Goal: Task Accomplishment & Management: Complete application form

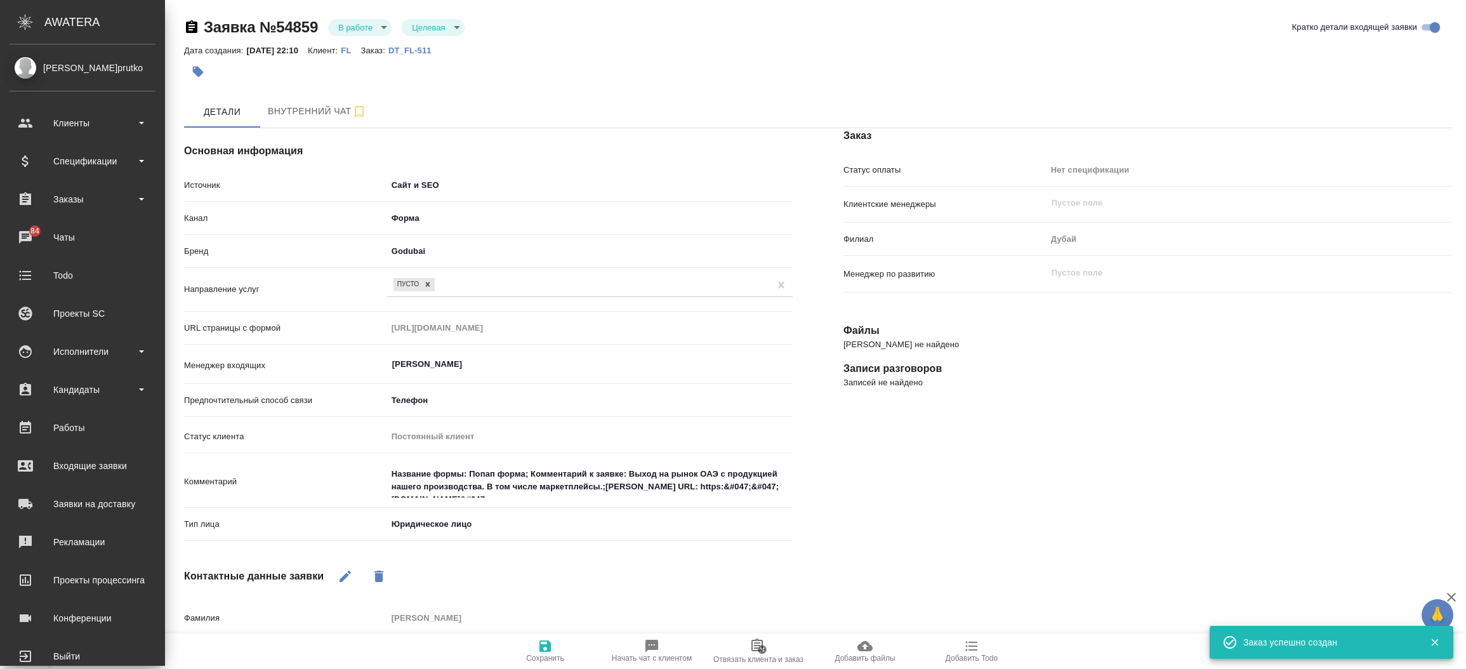
select select "RU"
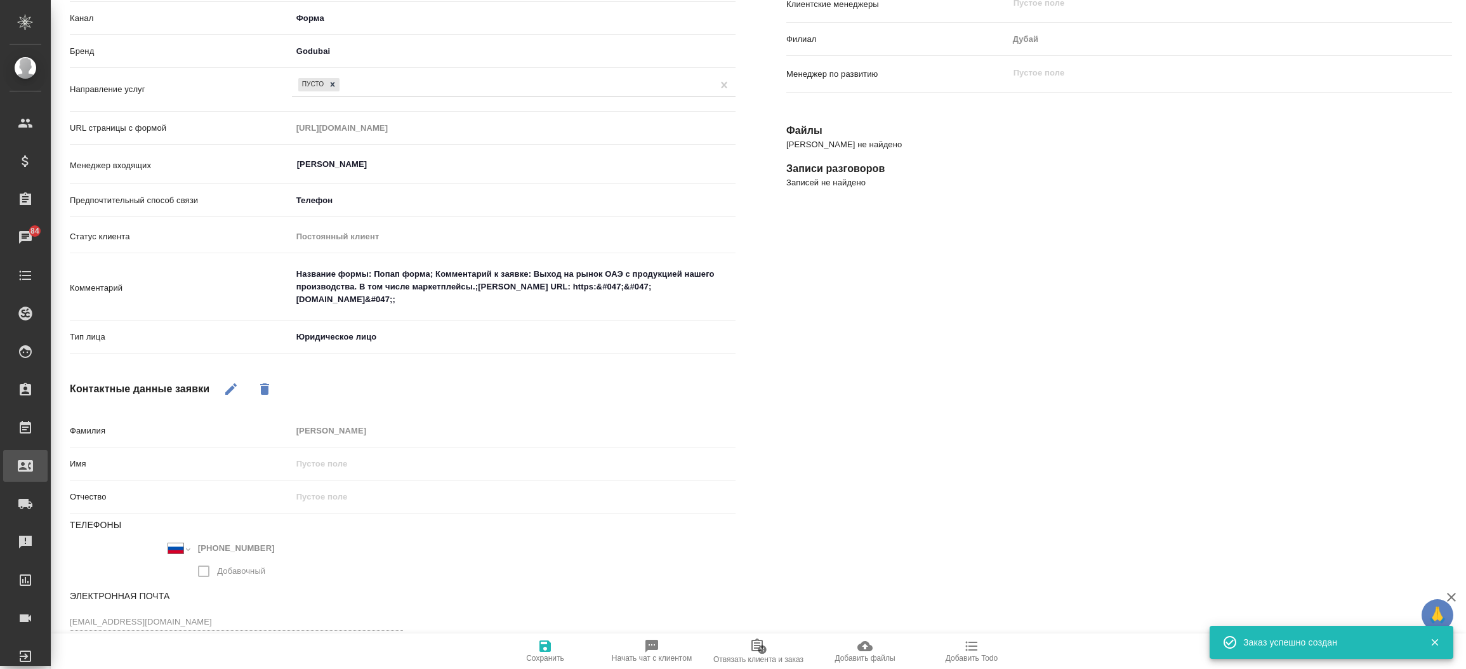
click at [25, 470] on div "Входящие заявки" at bounding box center [10, 465] width 32 height 19
click at [60, 470] on div ".cls-1 fill:#fff; AWATERA Прутько Ирина i.prutko Клиенты Спецификации Заказы 84…" at bounding box center [733, 334] width 1466 height 669
select select "RU"
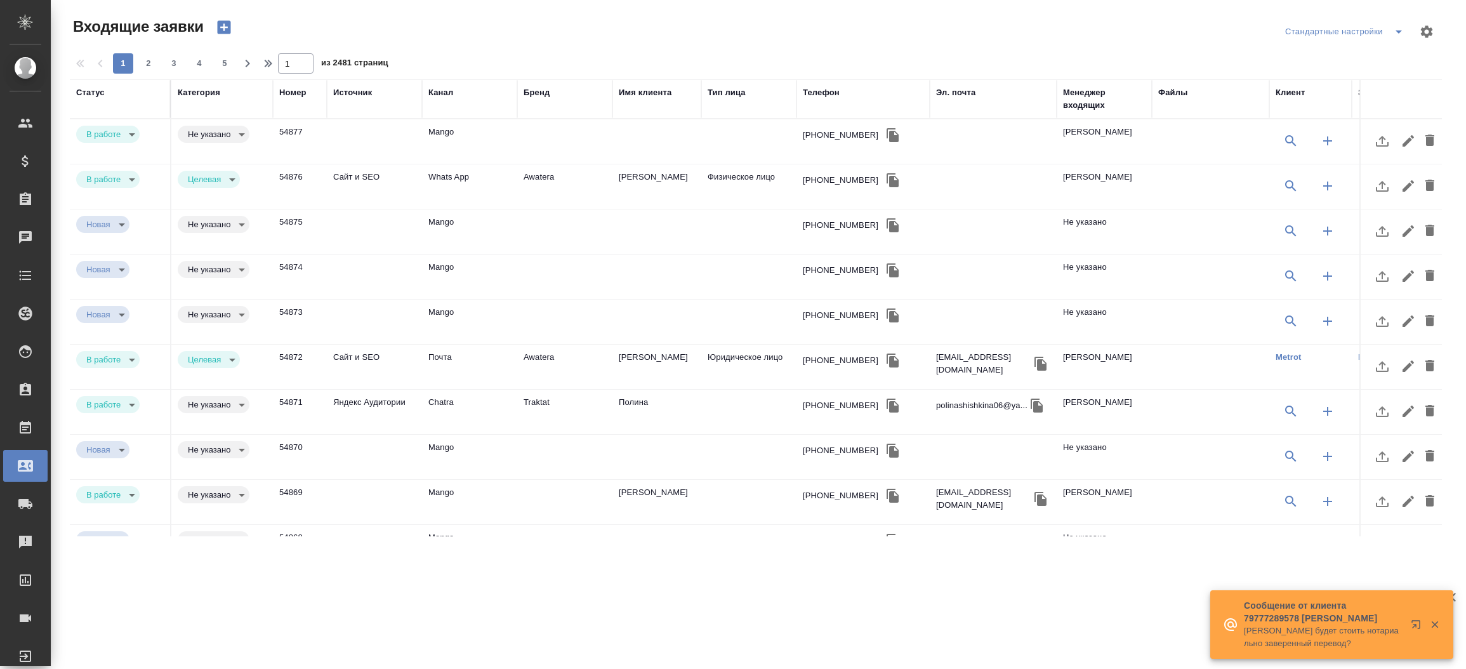
click at [224, 27] on icon "button" at bounding box center [224, 27] width 18 height 18
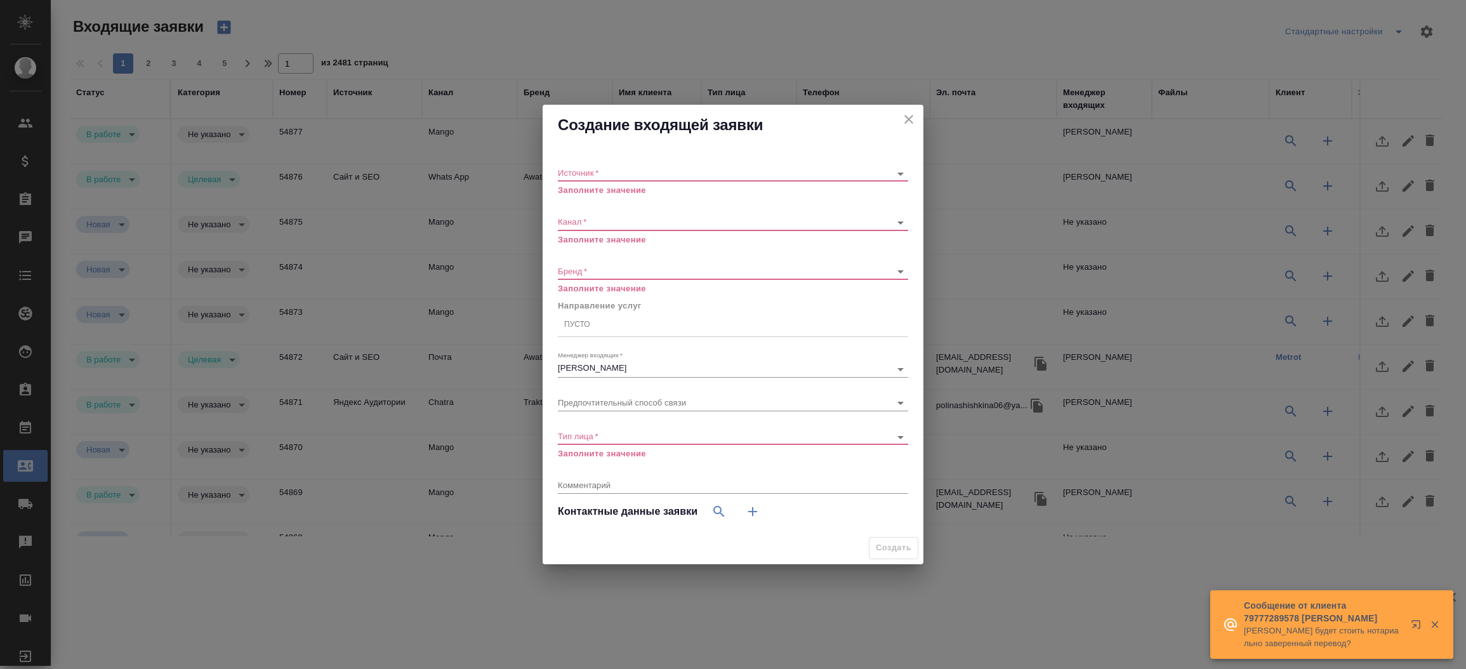
click at [592, 178] on div "​" at bounding box center [733, 174] width 350 height 16
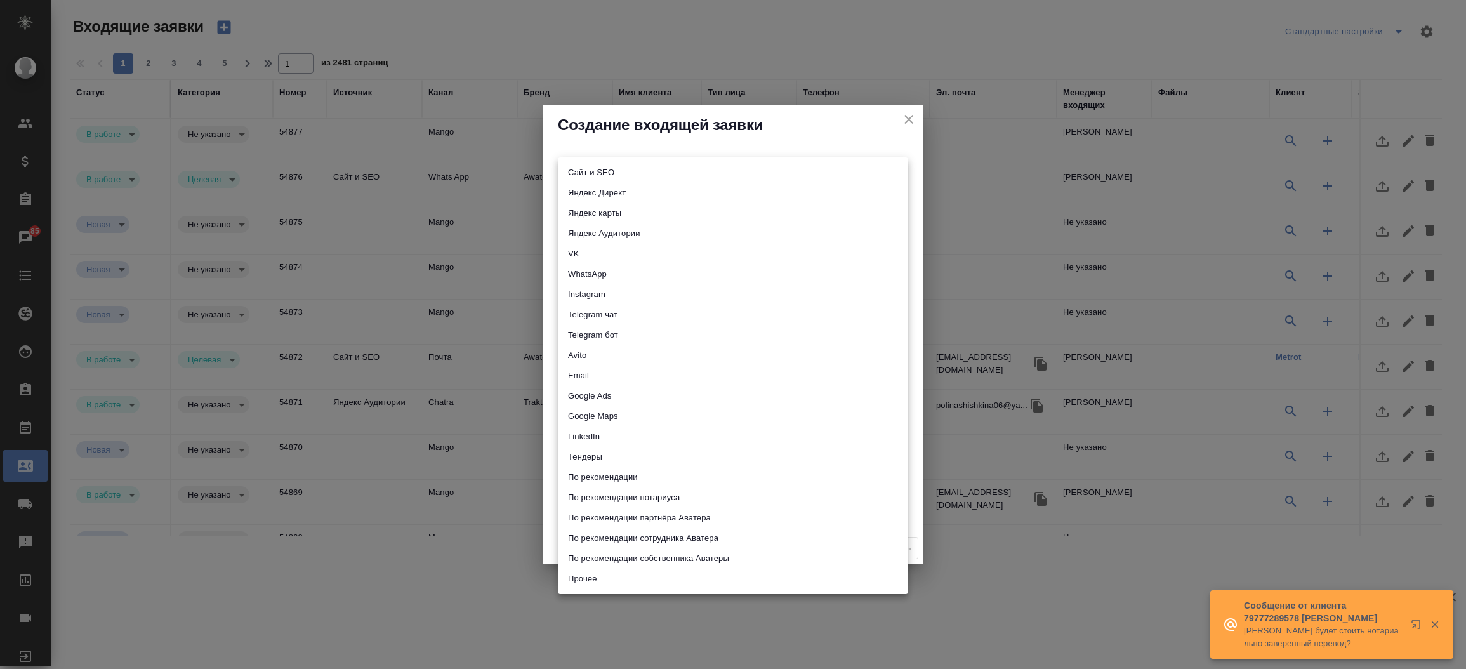
click at [590, 171] on body "🙏 .cls-1 fill:#fff; AWATERA Прутько Ирина i.prutko Клиенты Спецификации Заказы …" at bounding box center [733, 334] width 1466 height 669
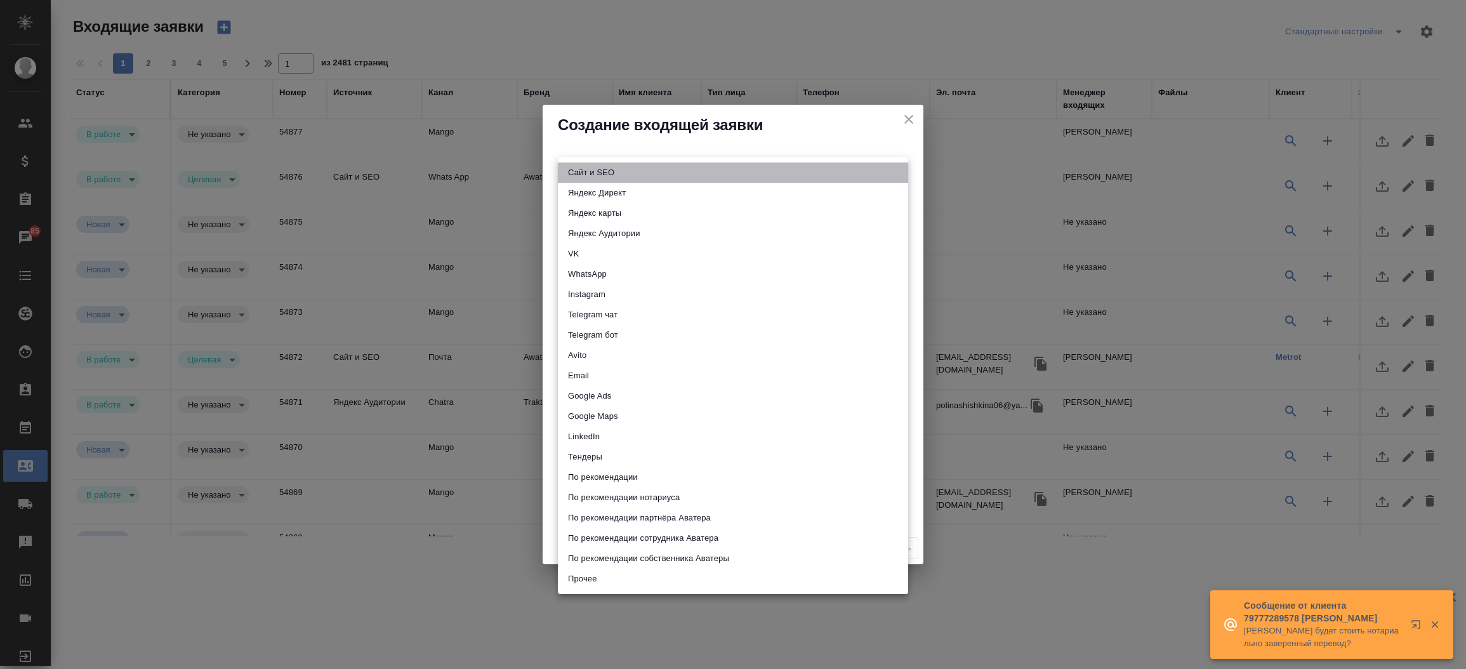
click at [590, 171] on li "Сайт и SEO" at bounding box center [733, 172] width 350 height 20
type input "seo"
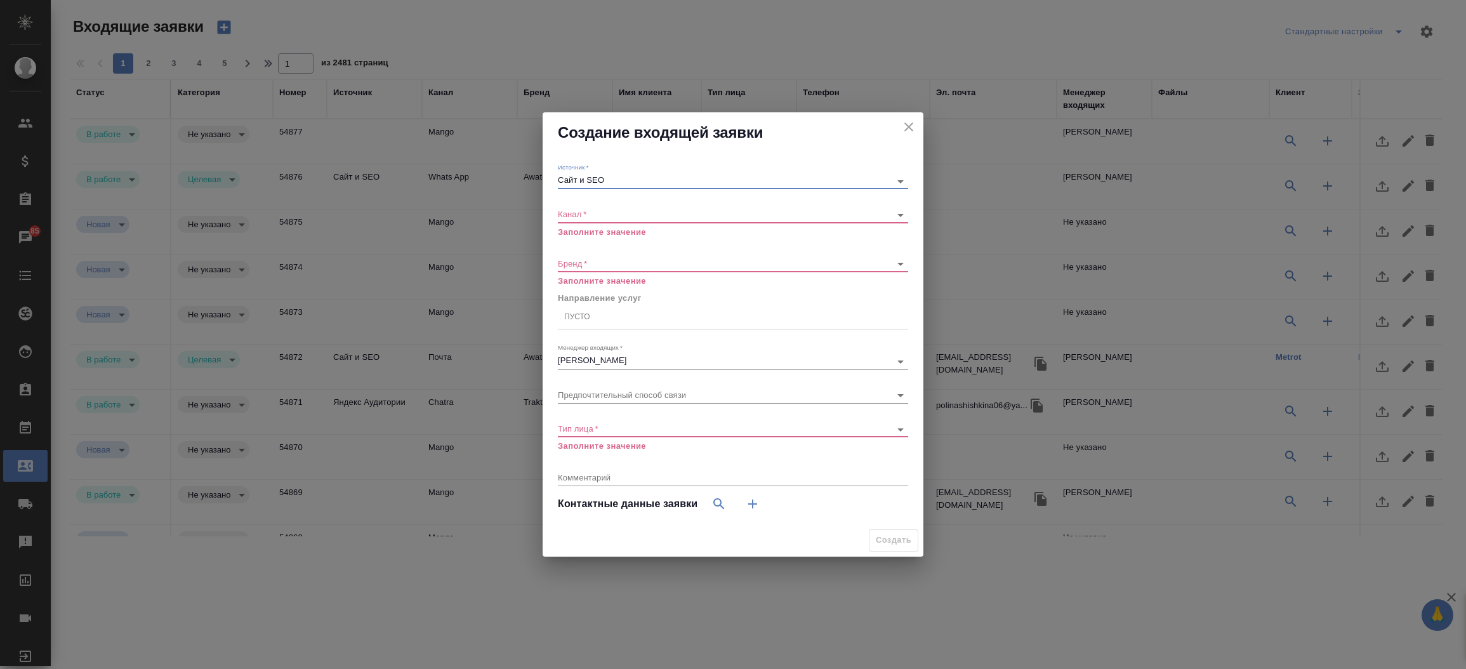
click at [572, 213] on body "🙏 .cls-1 fill:#fff; AWATERA Прутько Ирина i.prutko Клиенты Спецификации Заказы …" at bounding box center [733, 334] width 1466 height 669
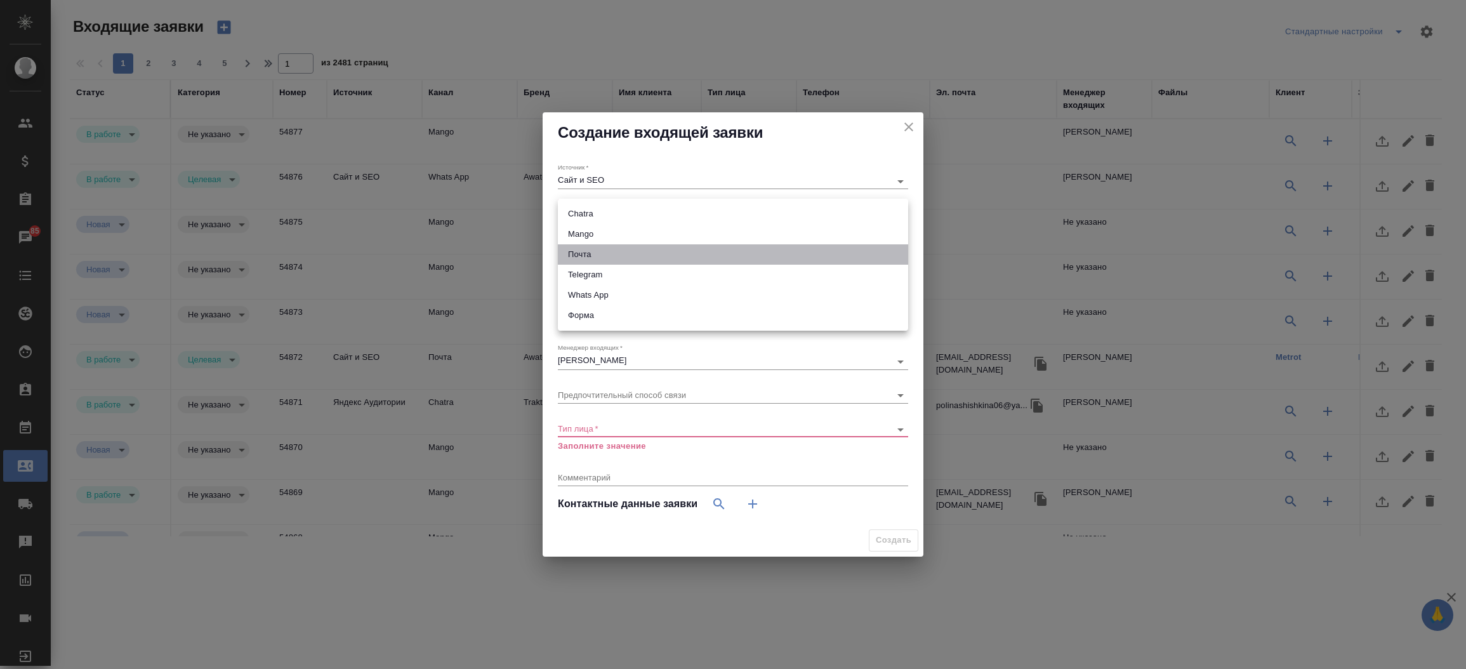
click at [581, 254] on li "Почта" at bounding box center [733, 254] width 350 height 20
type input "640a088c6aae0874b0a8d791"
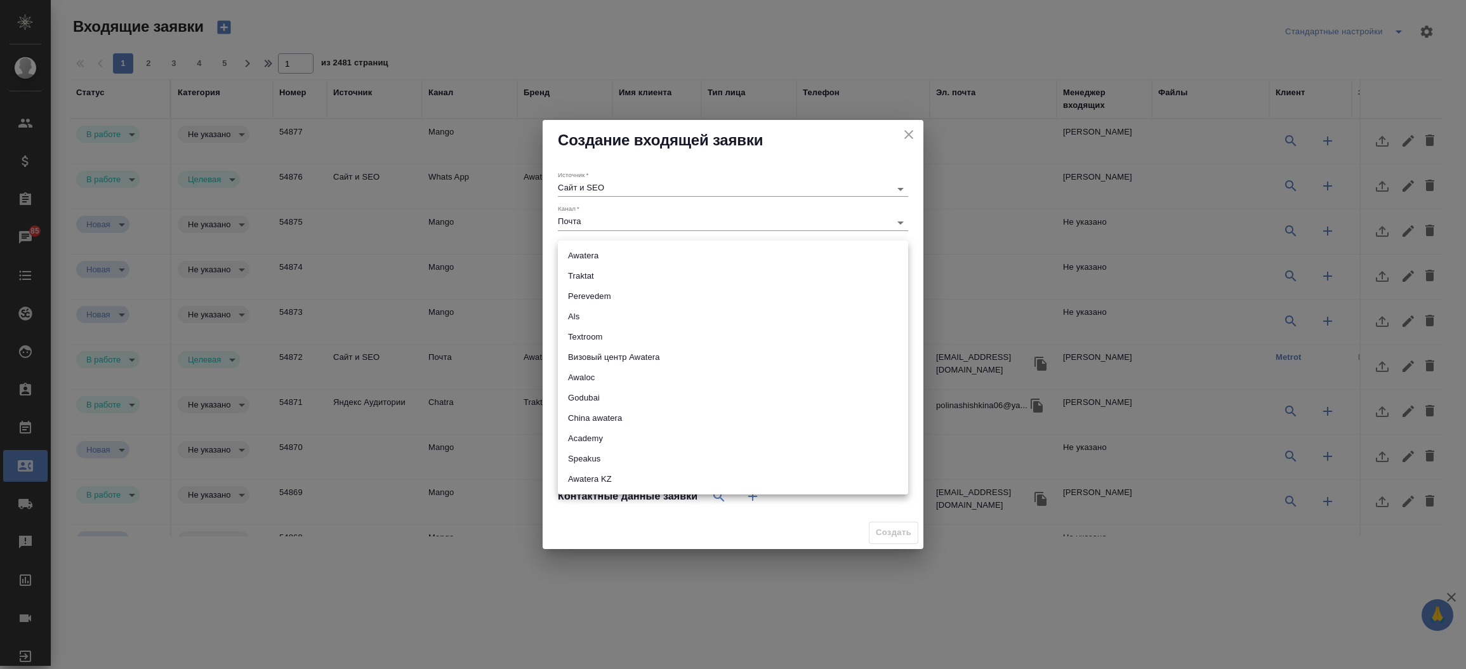
click at [614, 258] on body "🙏 .cls-1 fill:#fff; AWATERA Прутько Ирина i.prutko Клиенты Спецификации Заказы …" at bounding box center [733, 334] width 1466 height 669
click at [612, 274] on li "Traktat" at bounding box center [733, 276] width 350 height 20
type input "traktat"
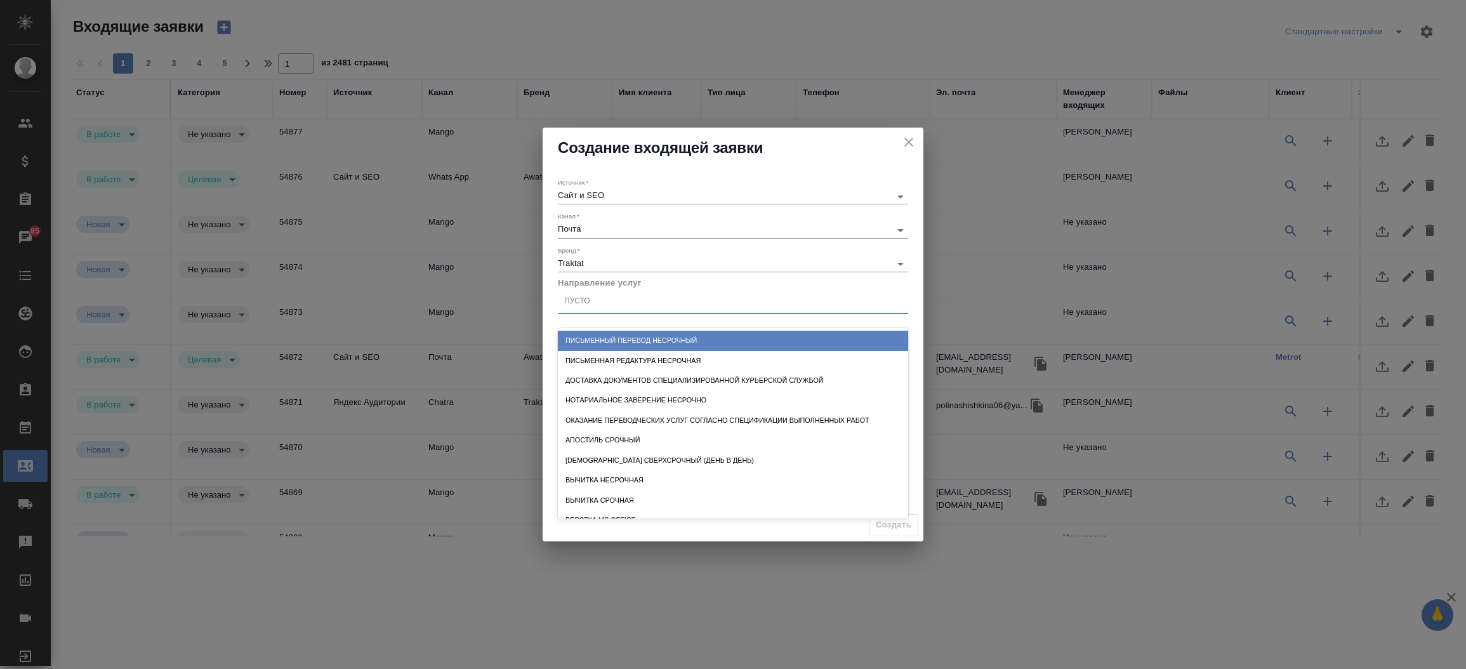
click at [607, 302] on div "Пусто" at bounding box center [733, 302] width 350 height 18
type input "стандартны"
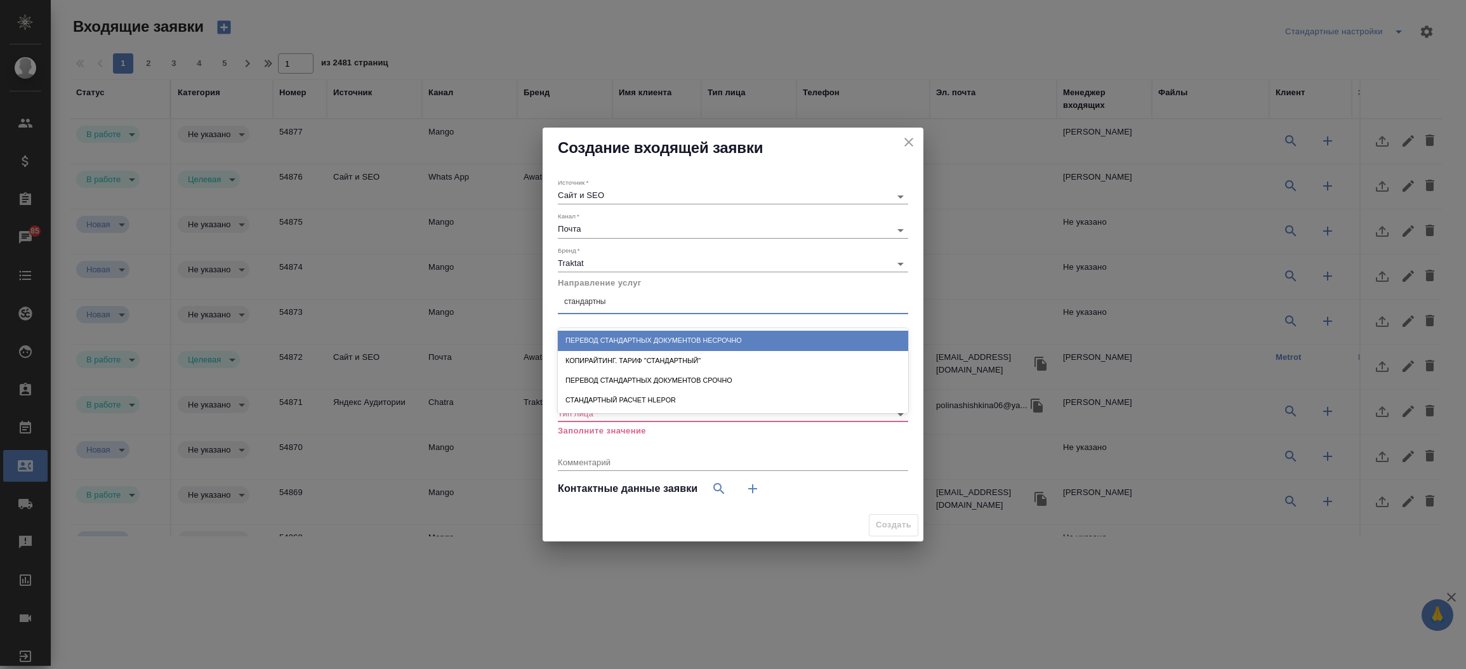
click at [684, 336] on div "Перевод стандартных документов несрочно" at bounding box center [733, 341] width 350 height 20
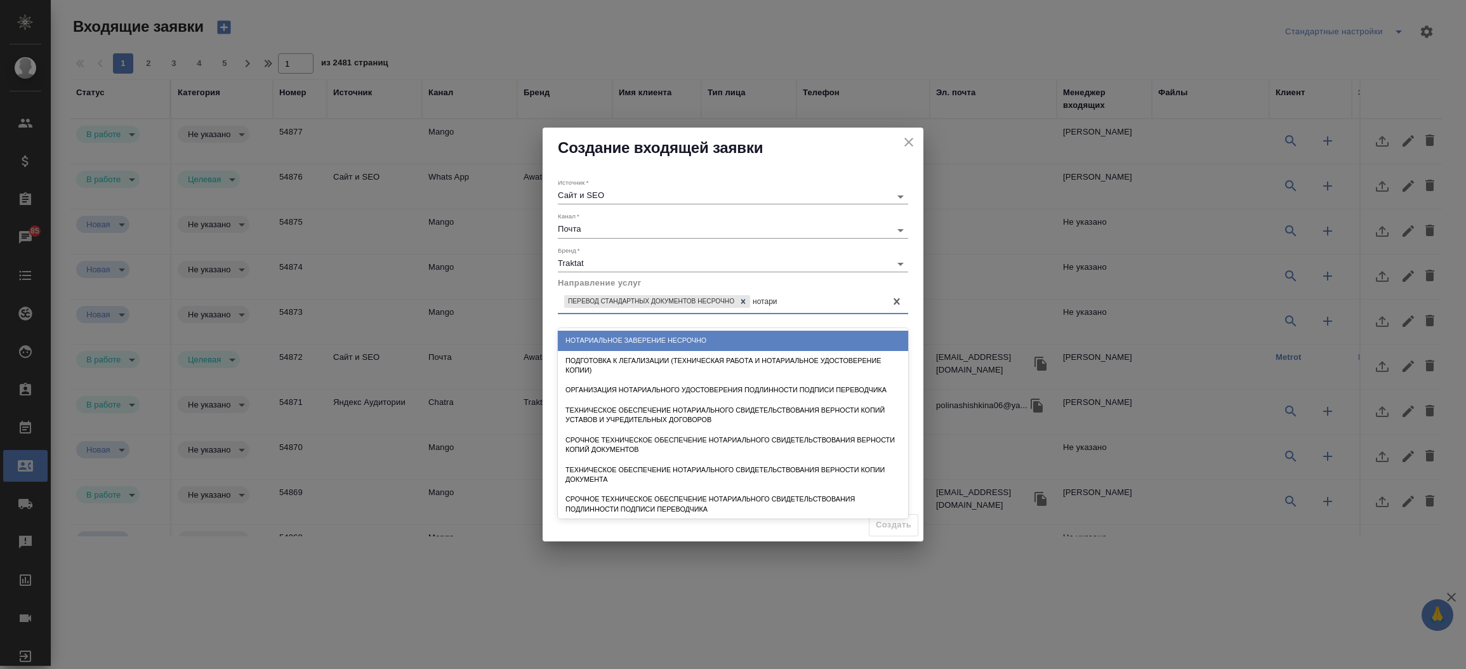
type input "нотариа"
click at [684, 336] on div "Нотариальное заверение несрочно" at bounding box center [733, 341] width 350 height 20
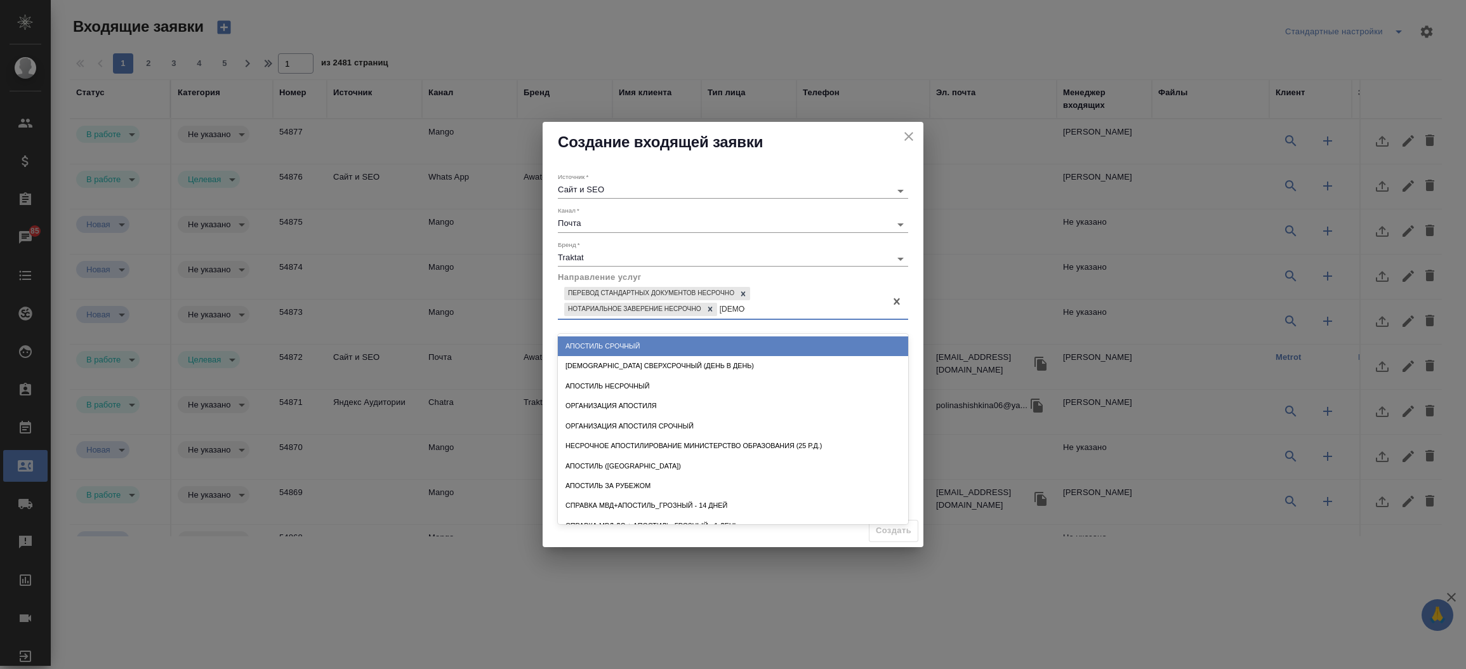
type input "апостил"
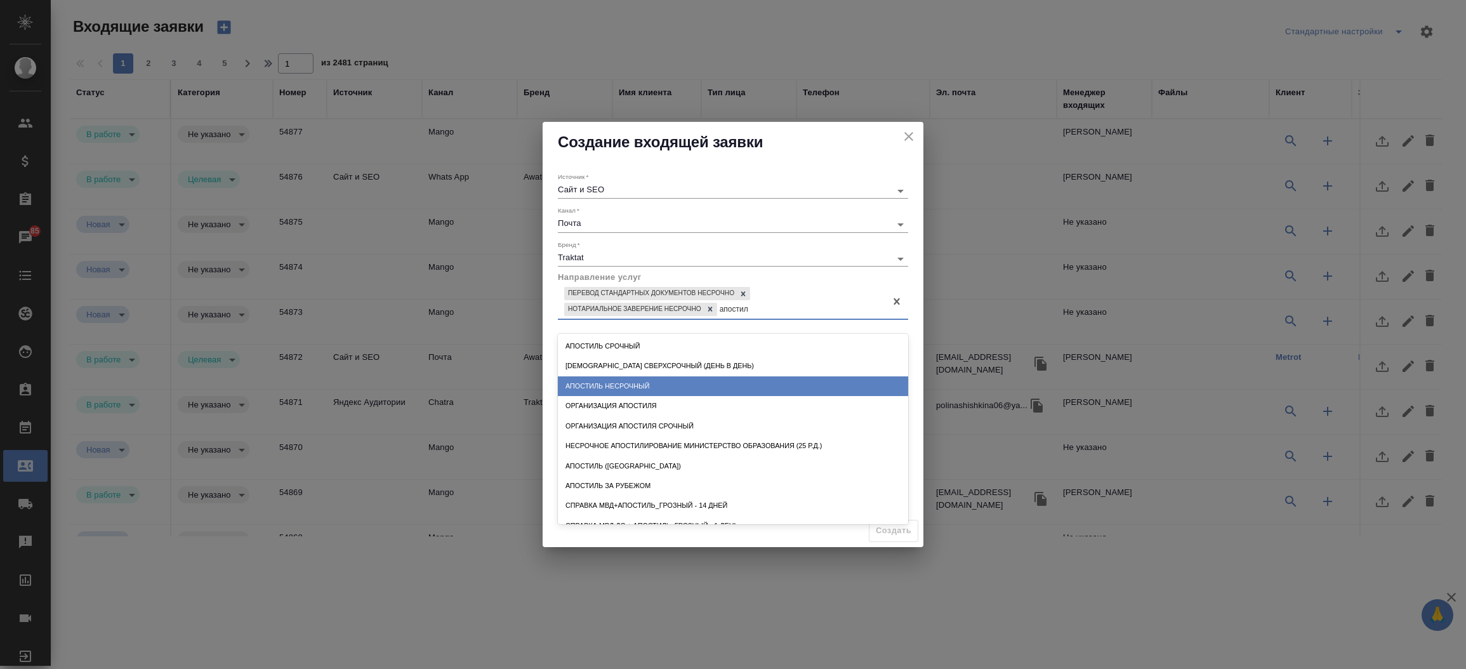
click at [672, 387] on div "Апостиль несрочный" at bounding box center [733, 386] width 350 height 20
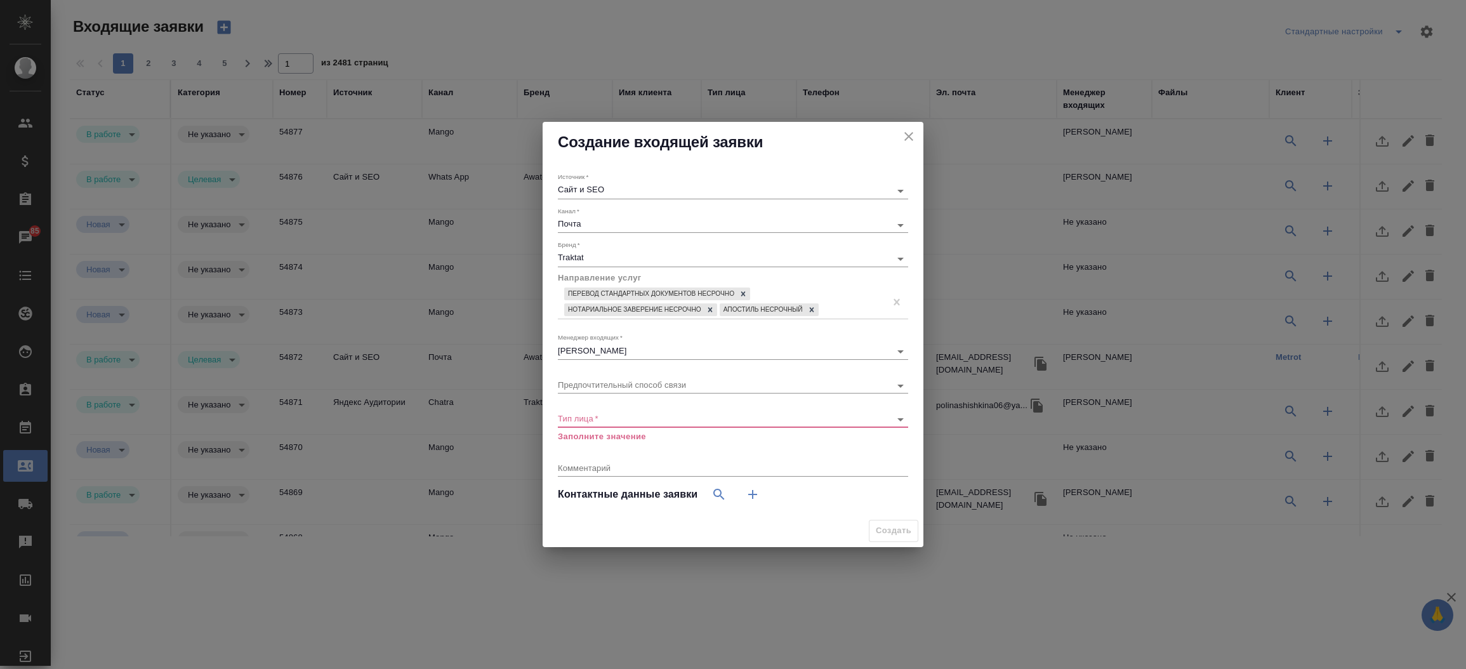
click at [664, 425] on div "​" at bounding box center [733, 419] width 350 height 16
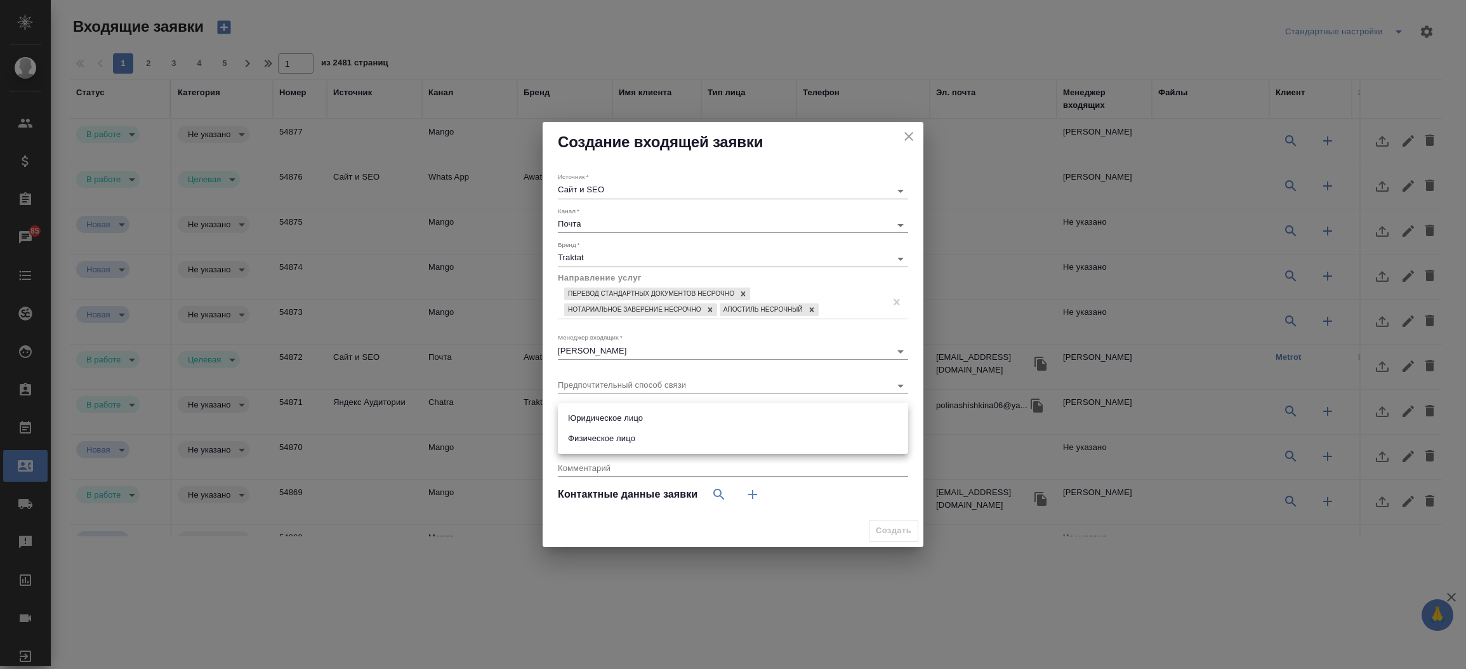
click at [646, 415] on body "🙏 .cls-1 fill:#fff; AWATERA Прутько Ирина i.prutko Клиенты Спецификации Заказы …" at bounding box center [733, 334] width 1466 height 669
click at [638, 437] on li "Физическое лицо" at bounding box center [733, 438] width 350 height 20
type input "private"
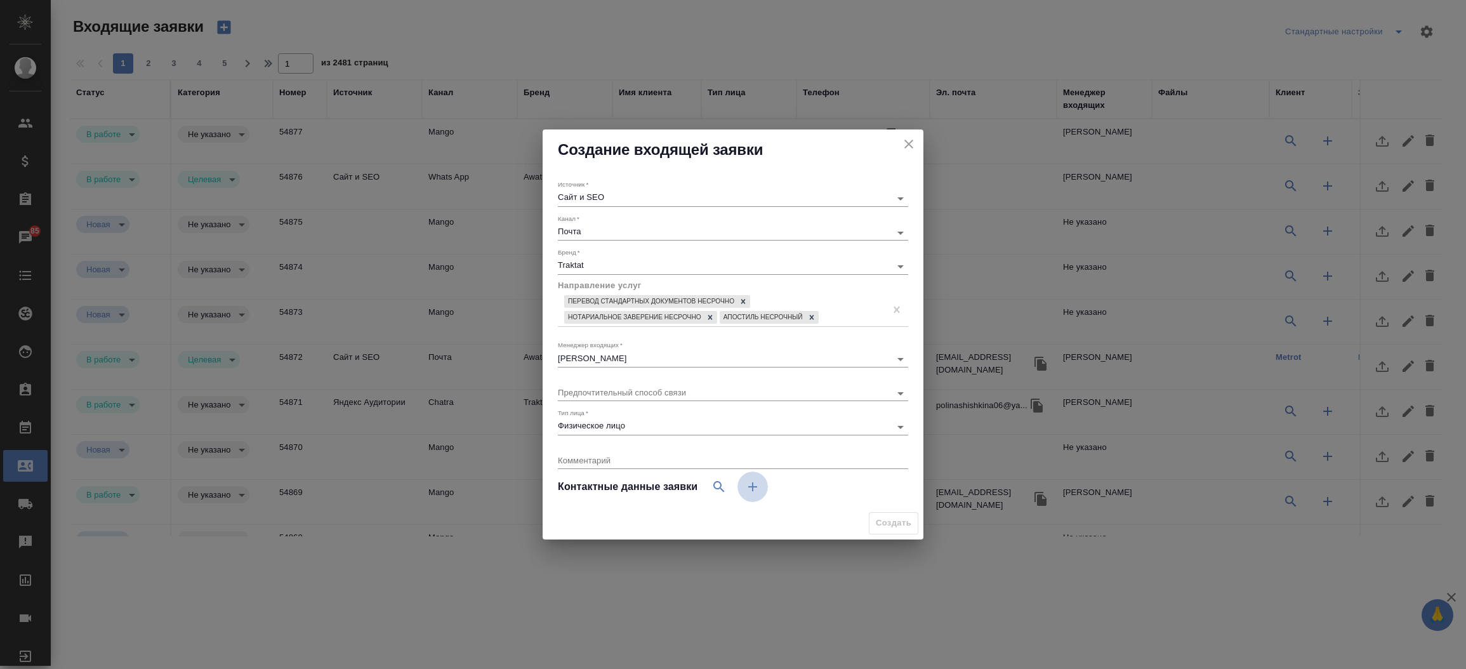
click at [755, 478] on button "button" at bounding box center [753, 487] width 30 height 30
select select "RU"
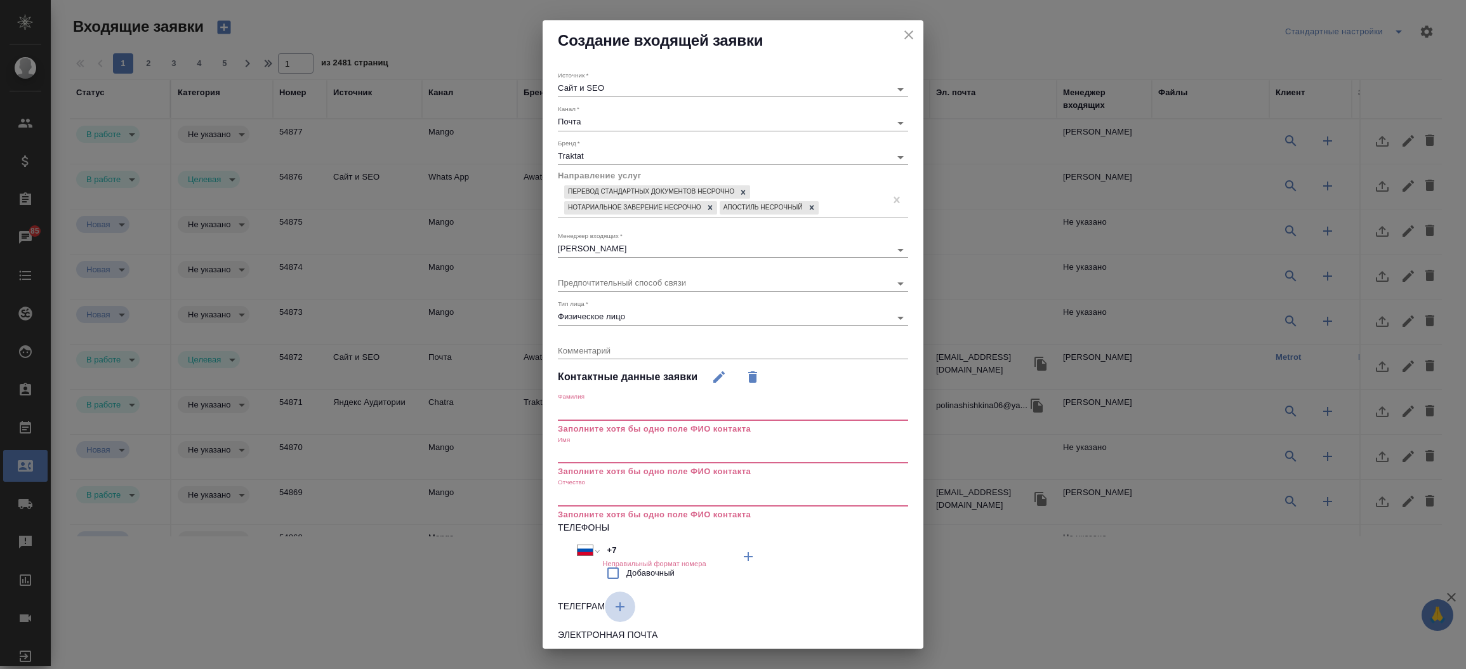
click at [631, 601] on button "button" at bounding box center [620, 607] width 30 height 30
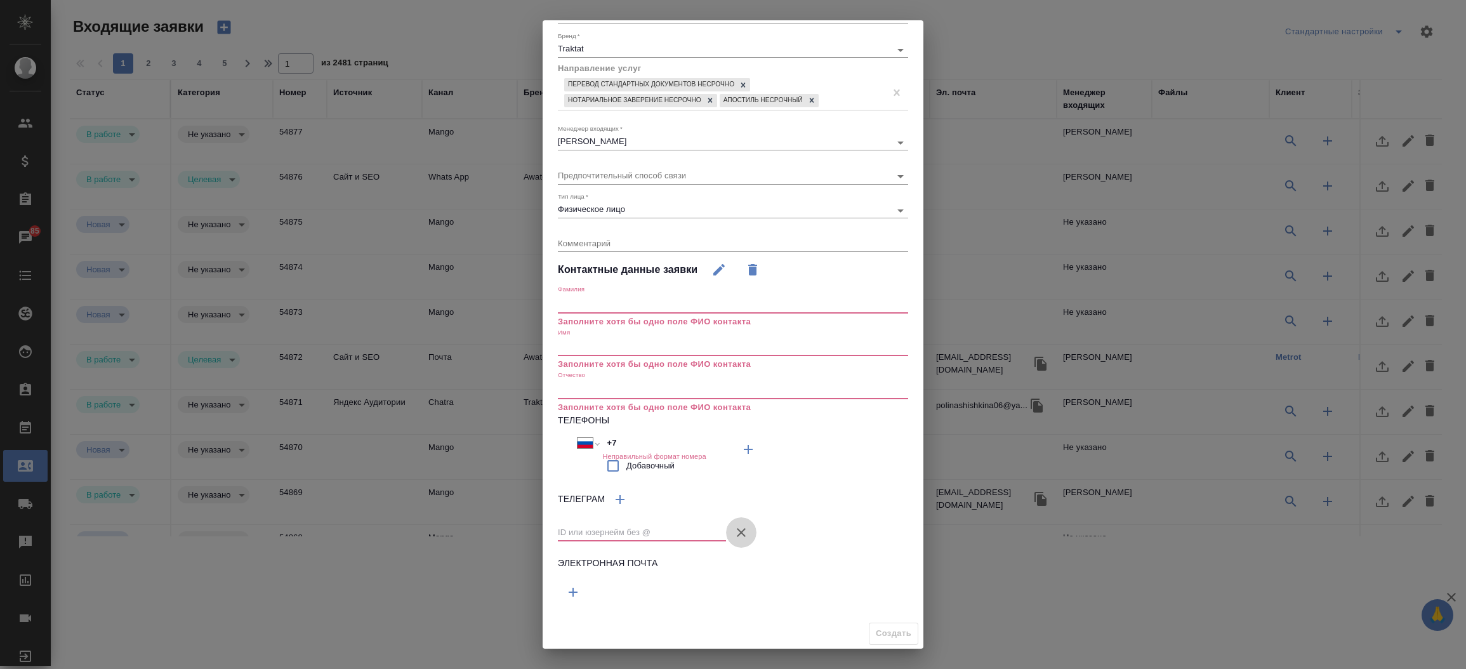
click at [750, 533] on button "Источник   *" at bounding box center [741, 532] width 30 height 30
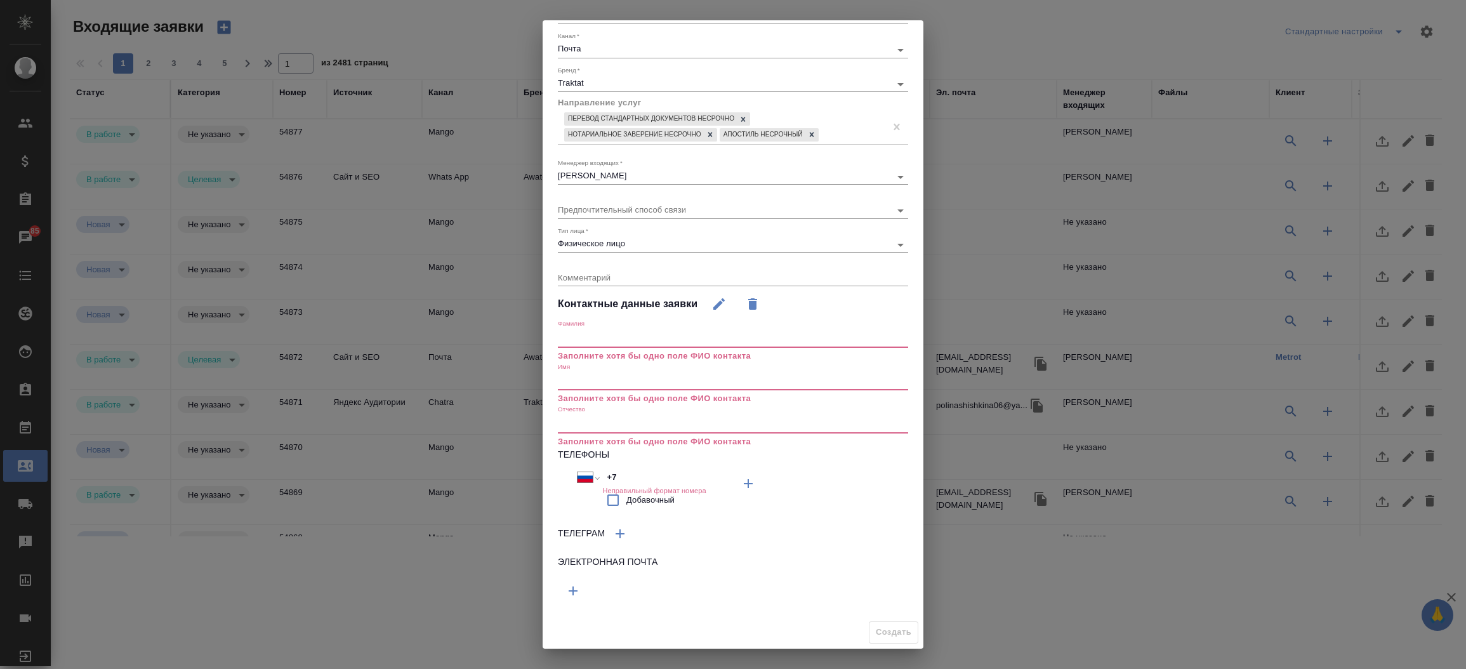
scroll to position [72, 0]
click at [581, 590] on button "button" at bounding box center [573, 592] width 30 height 30
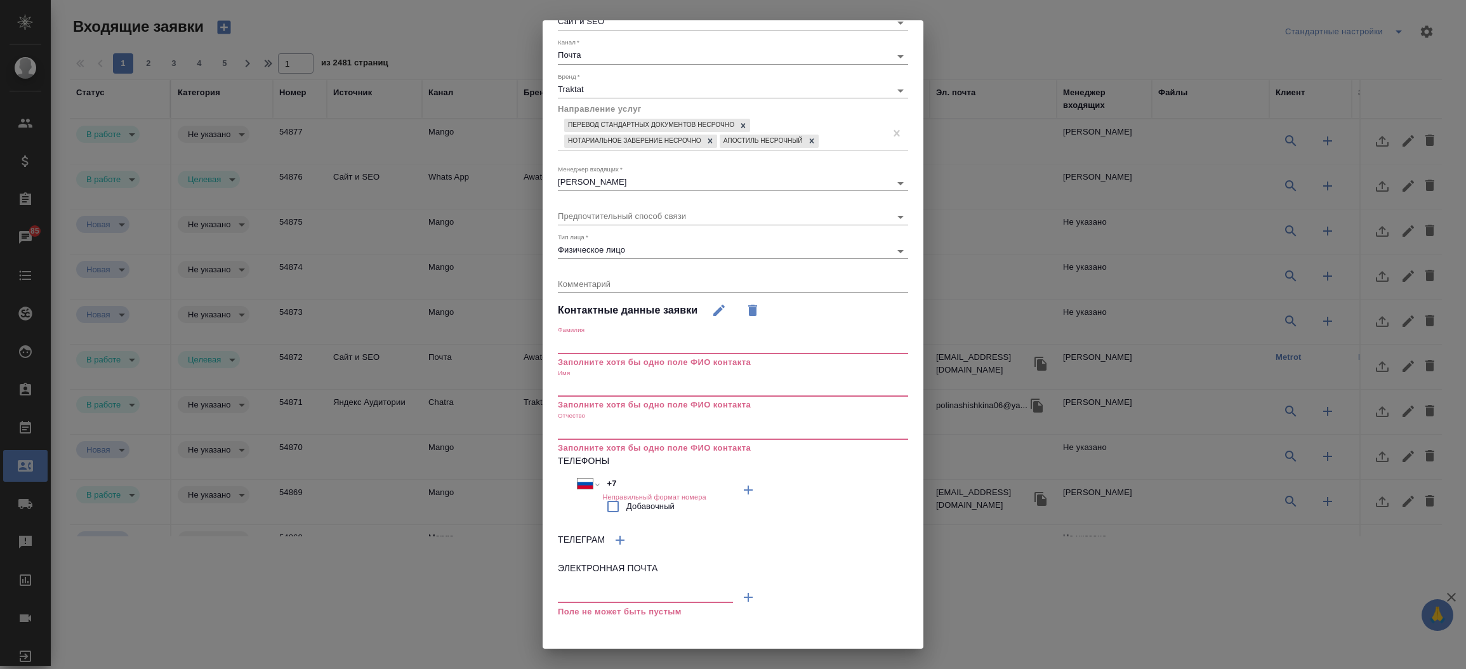
click at [581, 590] on input "text" at bounding box center [645, 595] width 175 height 16
paste input "mailstoget@gmail.com"
type input "mailstoget@gmail.com"
click at [614, 481] on input "+7" at bounding box center [657, 484] width 111 height 18
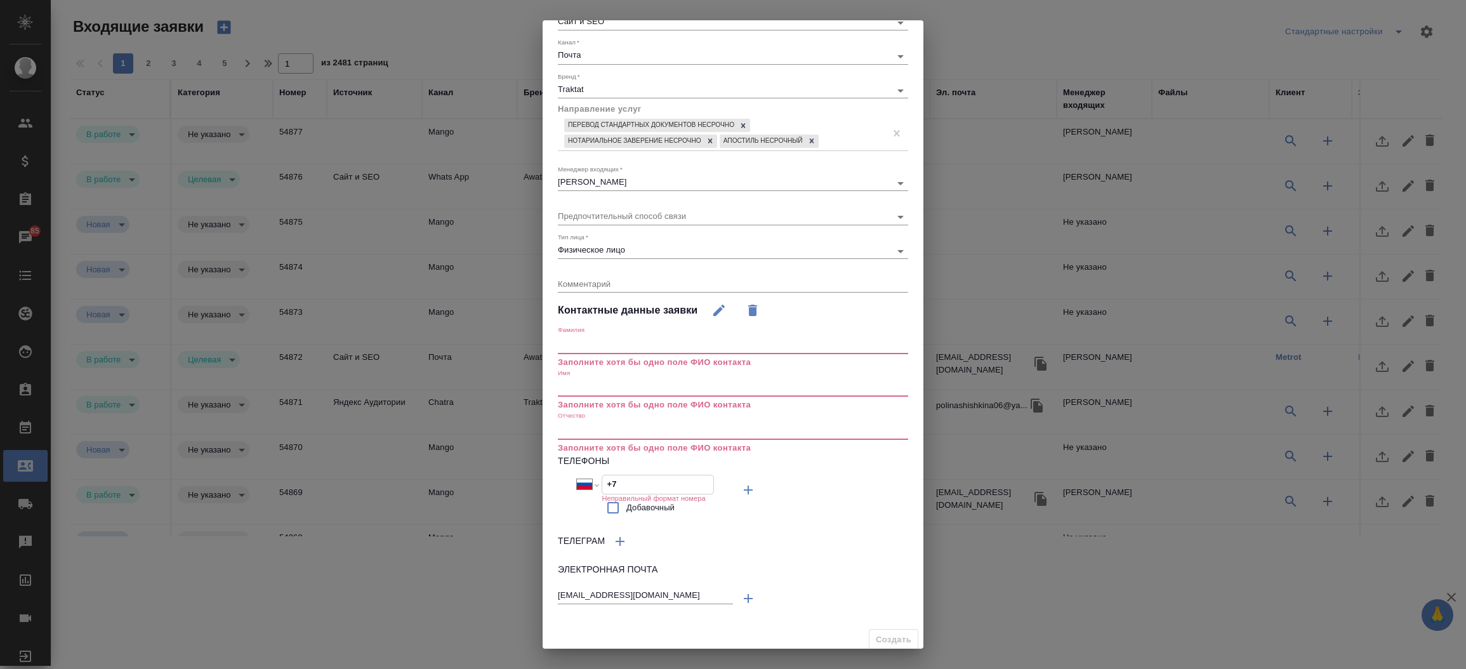
click at [614, 481] on input "+7" at bounding box center [657, 484] width 111 height 18
paste input "916 121 52 33"
type input "+7 916 121 52 33"
click at [589, 397] on div "Имя Заполните хотя бы одно поле ФИО контакта" at bounding box center [733, 390] width 350 height 43
click at [592, 390] on input "text" at bounding box center [733, 388] width 350 height 18
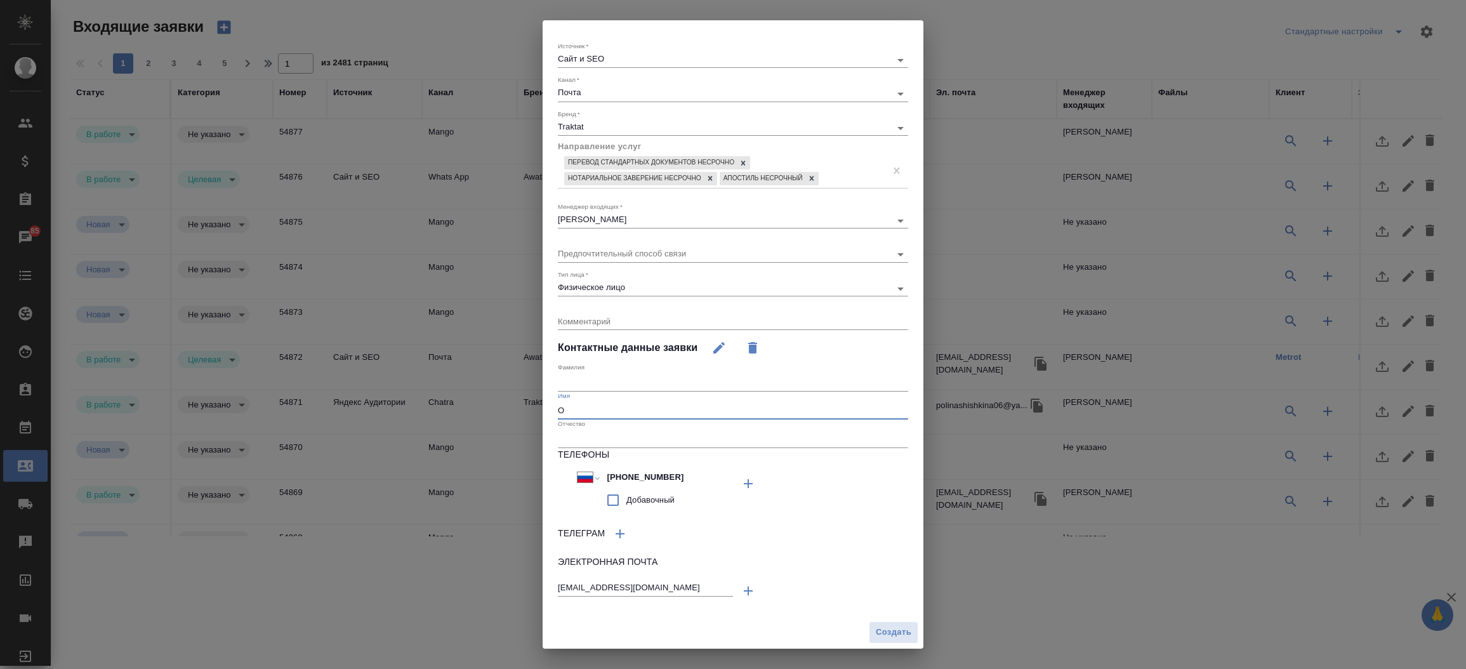
scroll to position [28, 0]
type input "Ольга"
click at [597, 380] on input "text" at bounding box center [733, 383] width 350 height 18
type input "Кузьмина"
click at [878, 619] on div "Создать" at bounding box center [733, 634] width 381 height 32
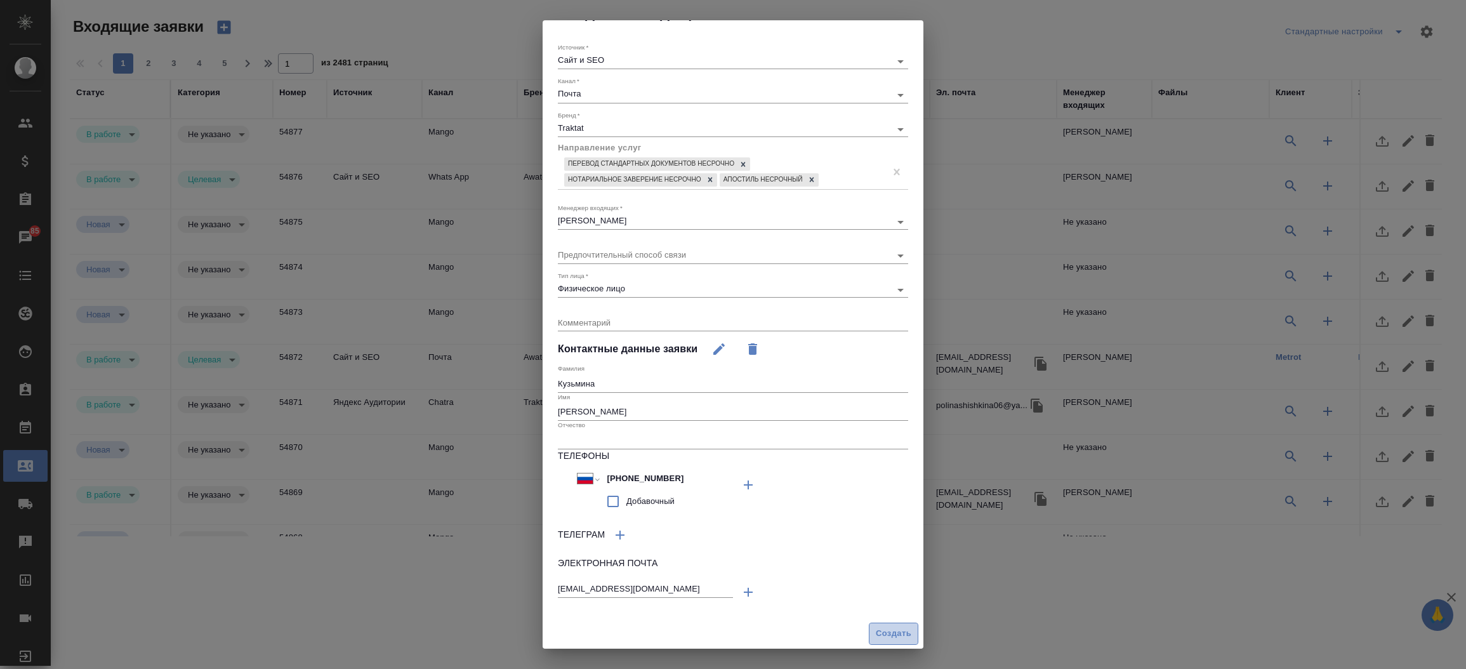
click at [887, 636] on span "Создать" at bounding box center [894, 633] width 36 height 15
